Goal: Information Seeking & Learning: Learn about a topic

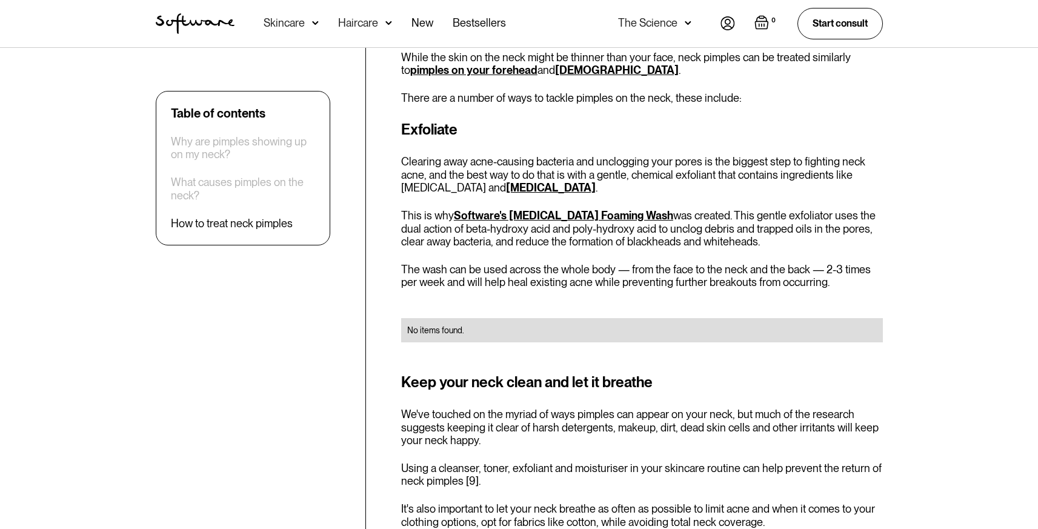
scroll to position [2532, 0]
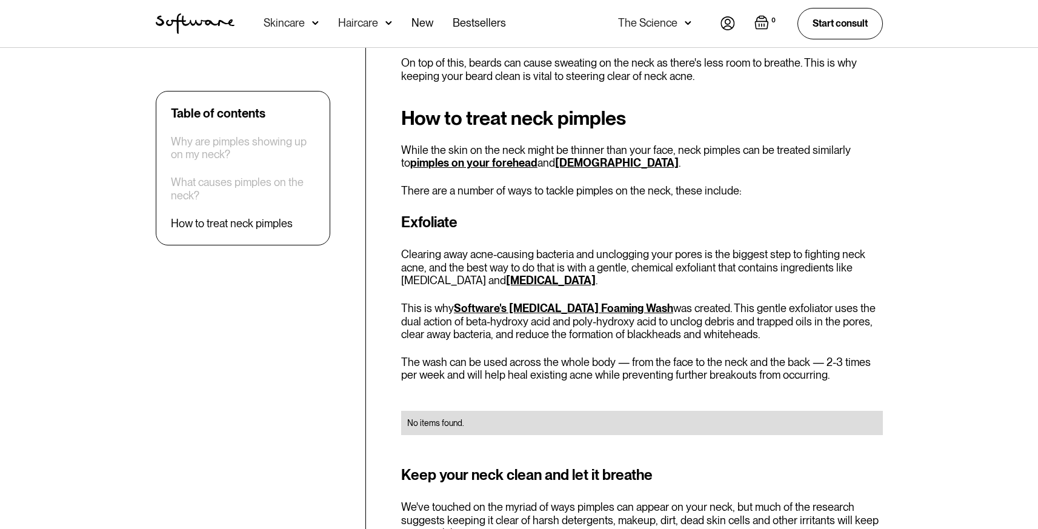
click at [555, 274] on link "[MEDICAL_DATA]" at bounding box center [551, 280] width 90 height 13
